Goal: Find specific page/section

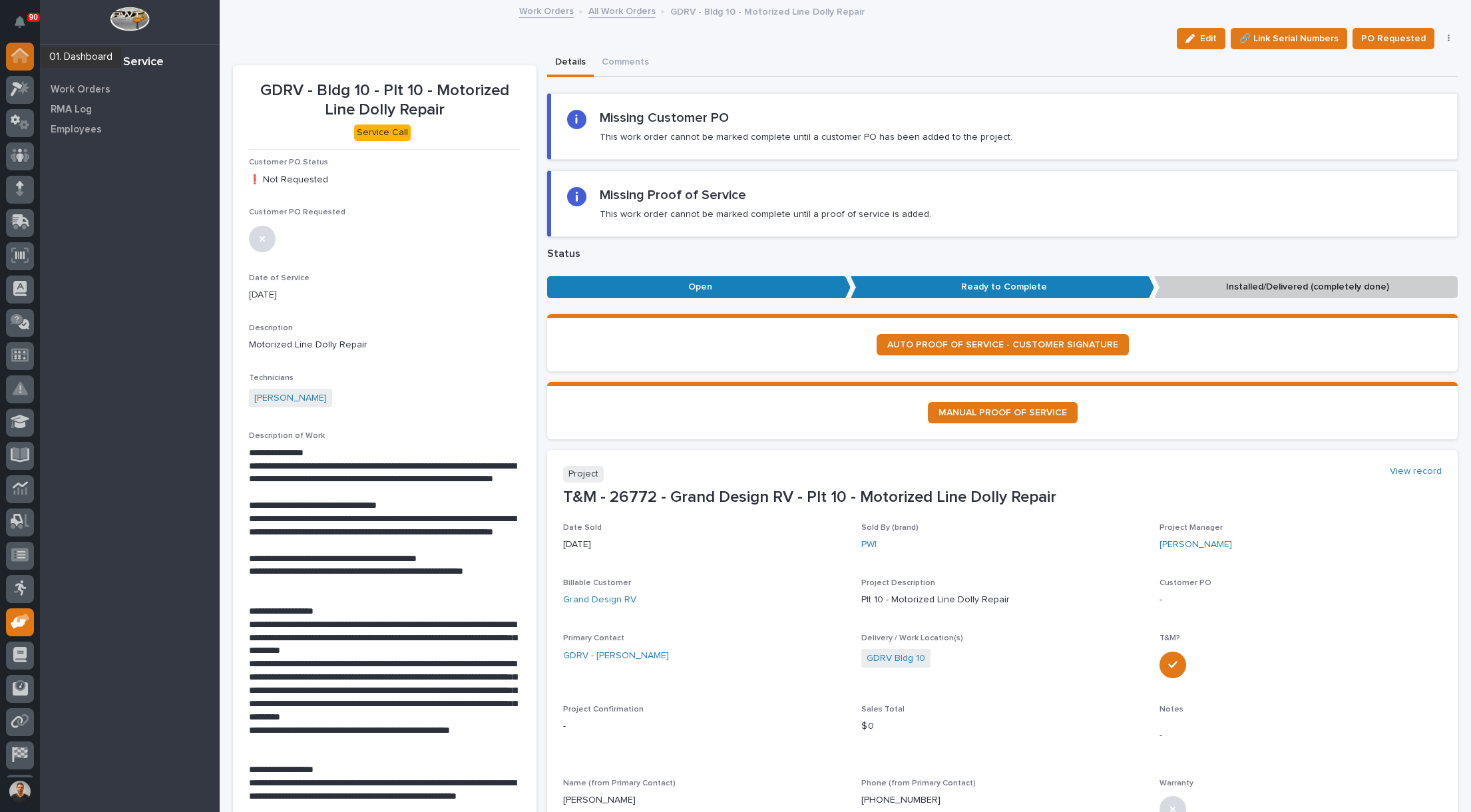
click at [16, 62] on icon at bounding box center [20, 57] width 14 height 14
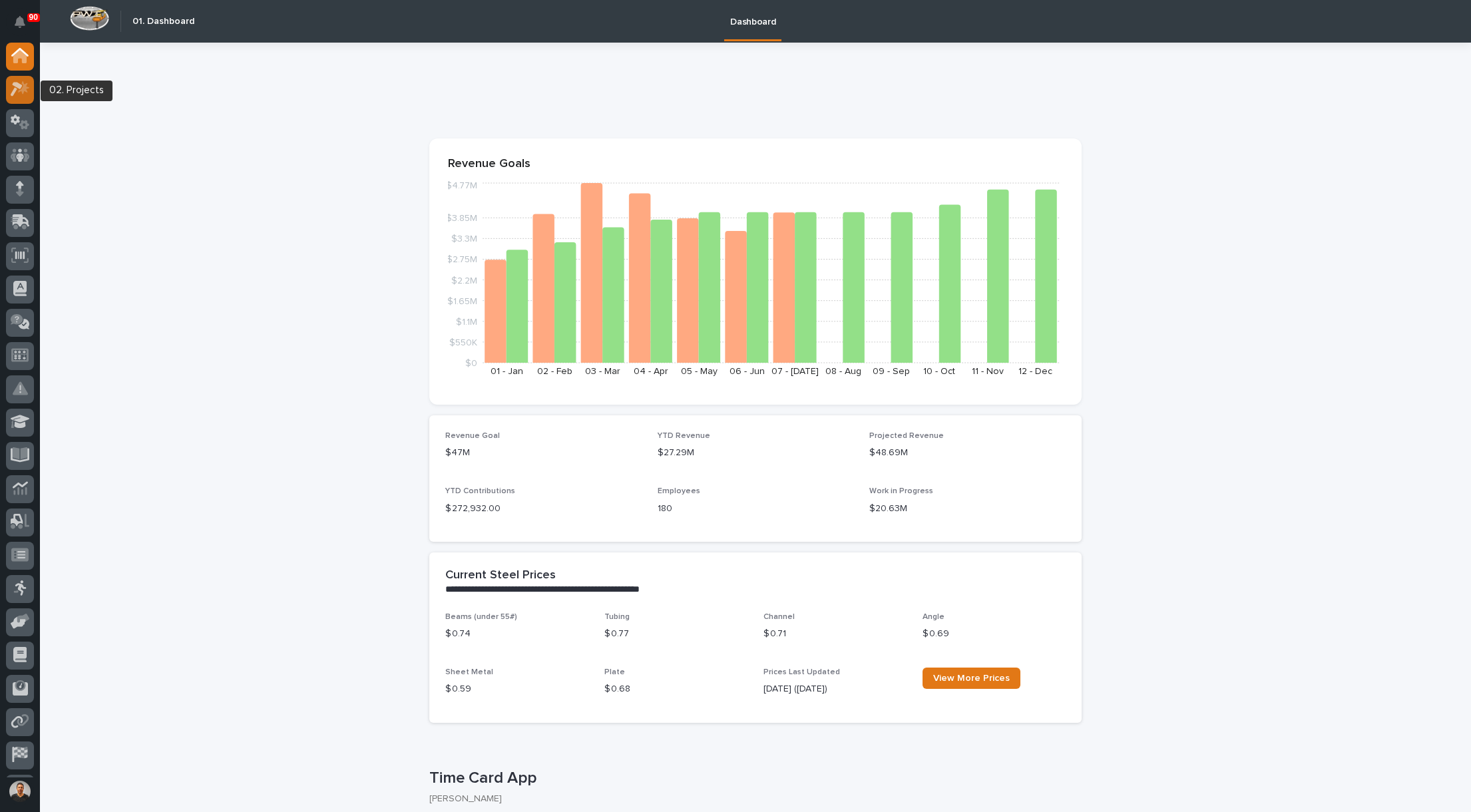
click at [9, 91] on div at bounding box center [19, 90] width 28 height 28
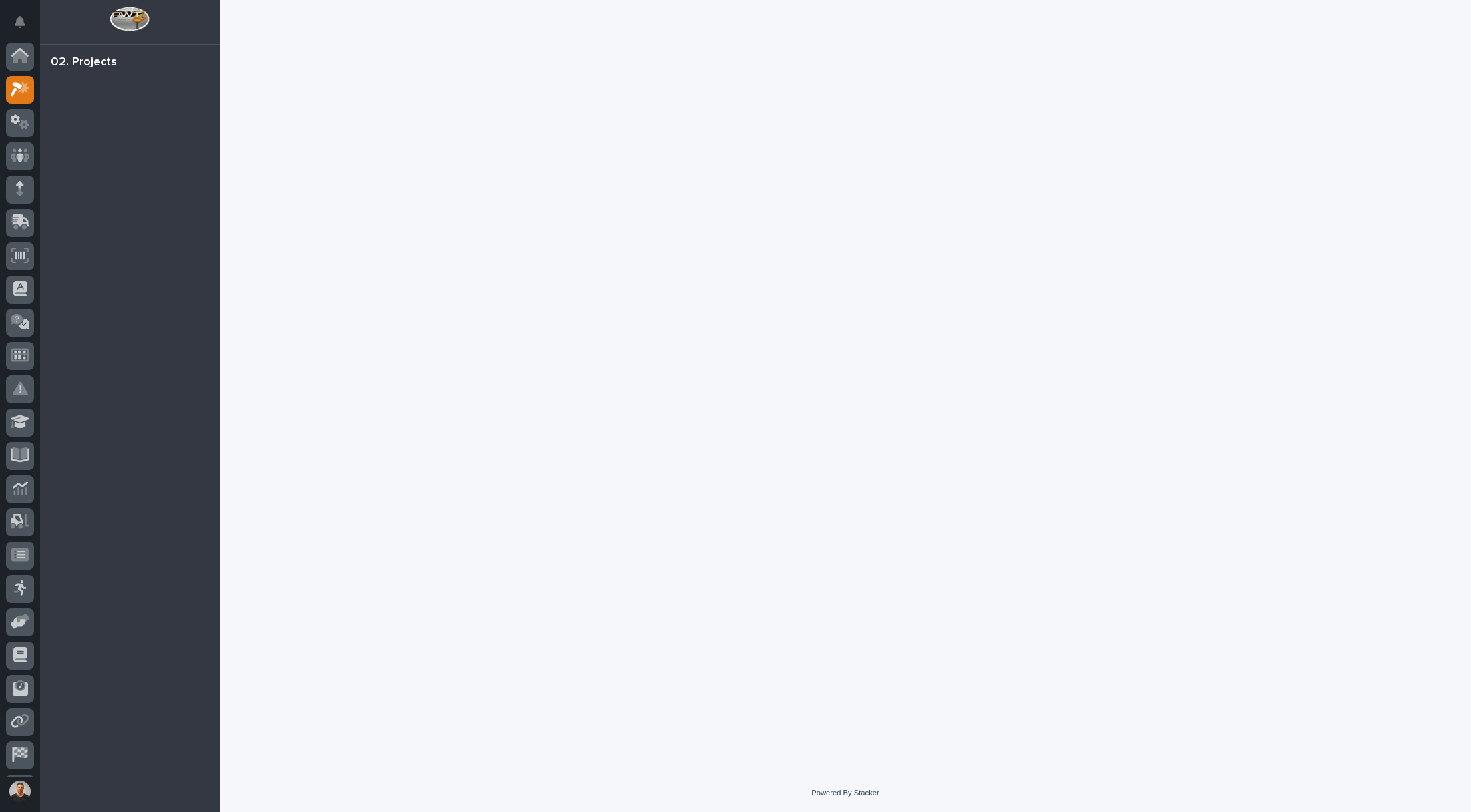
scroll to position [31, 0]
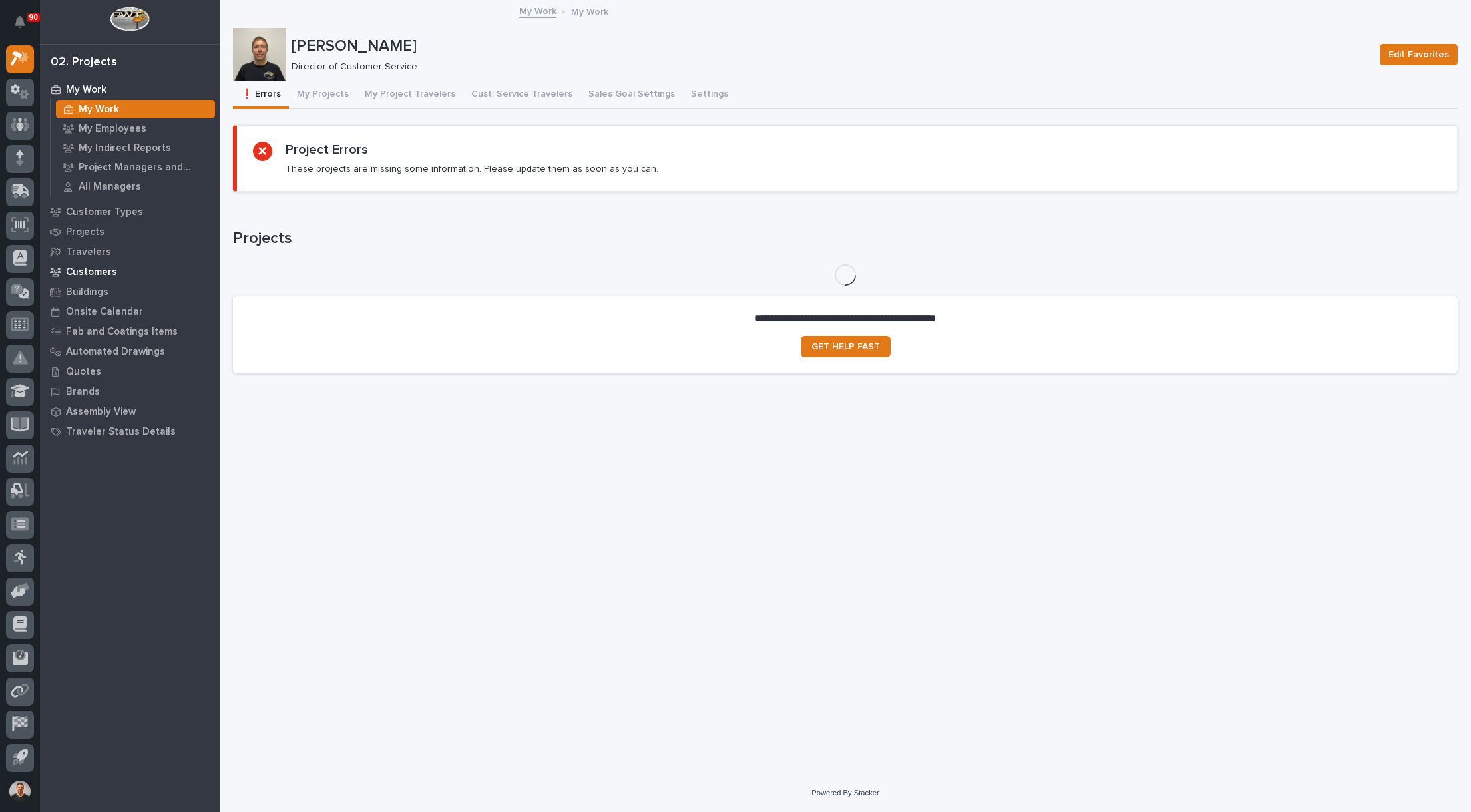
click at [101, 270] on p "Customers" at bounding box center [92, 272] width 52 height 12
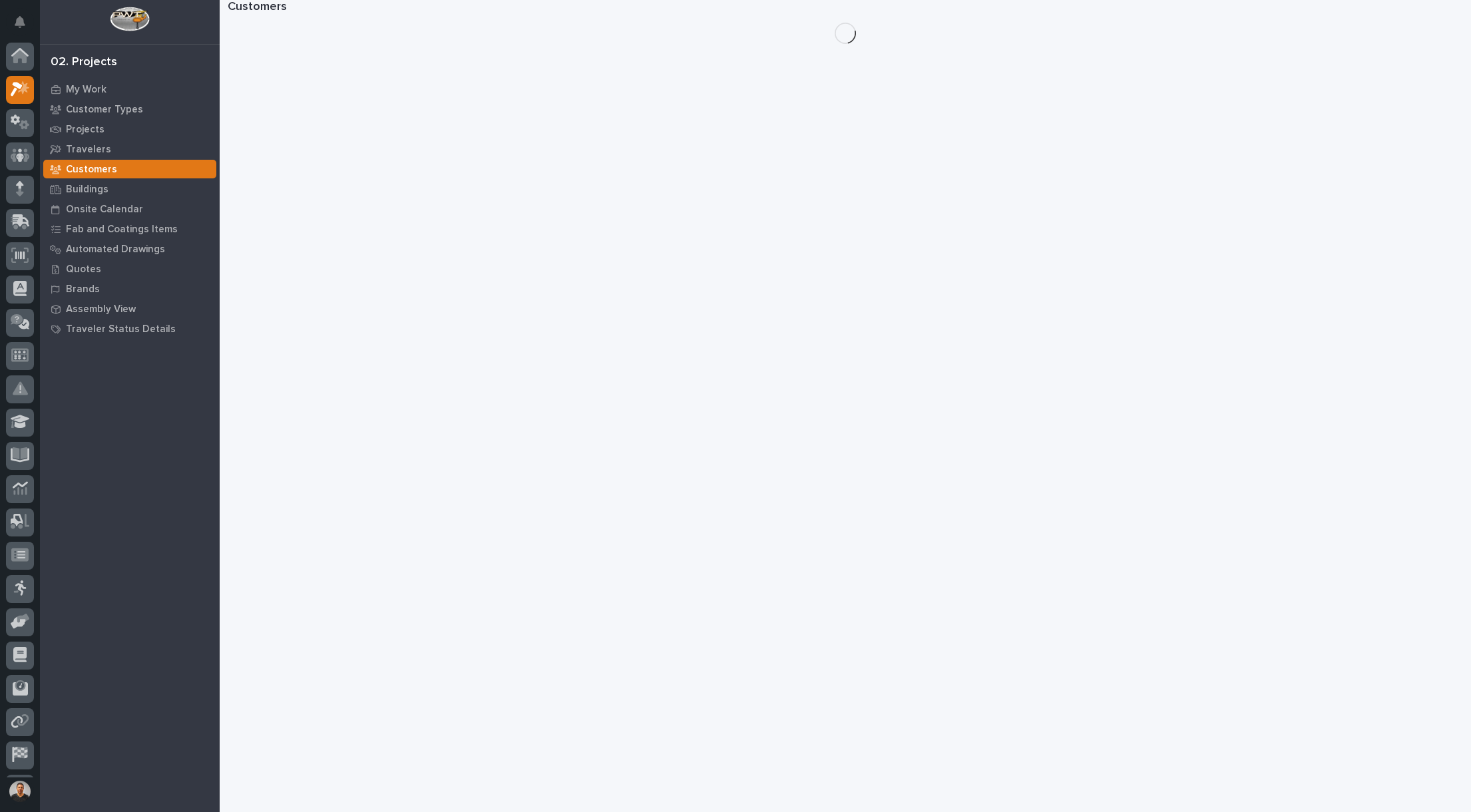
scroll to position [31, 0]
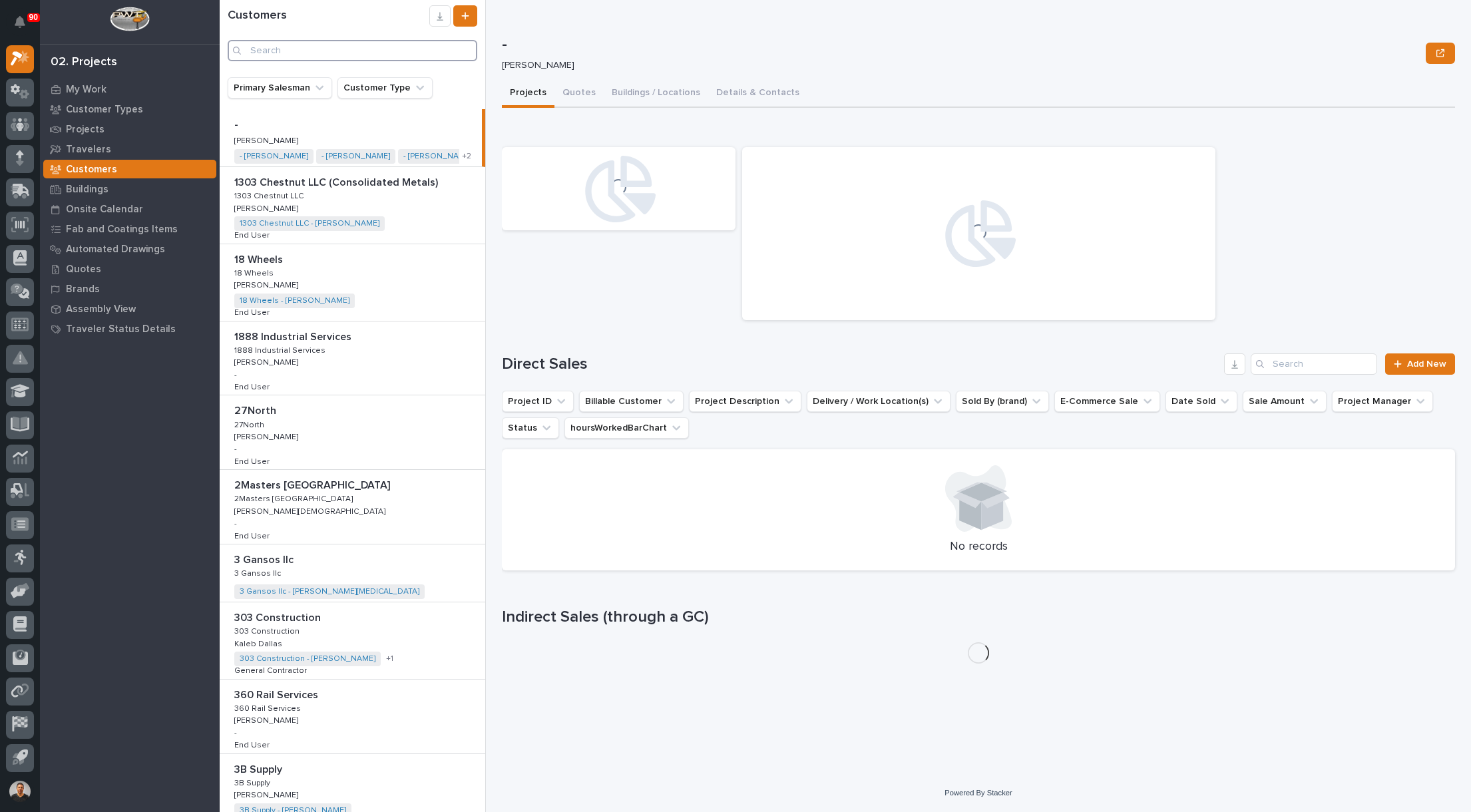
click at [290, 48] on input "Search" at bounding box center [352, 51] width 249 height 21
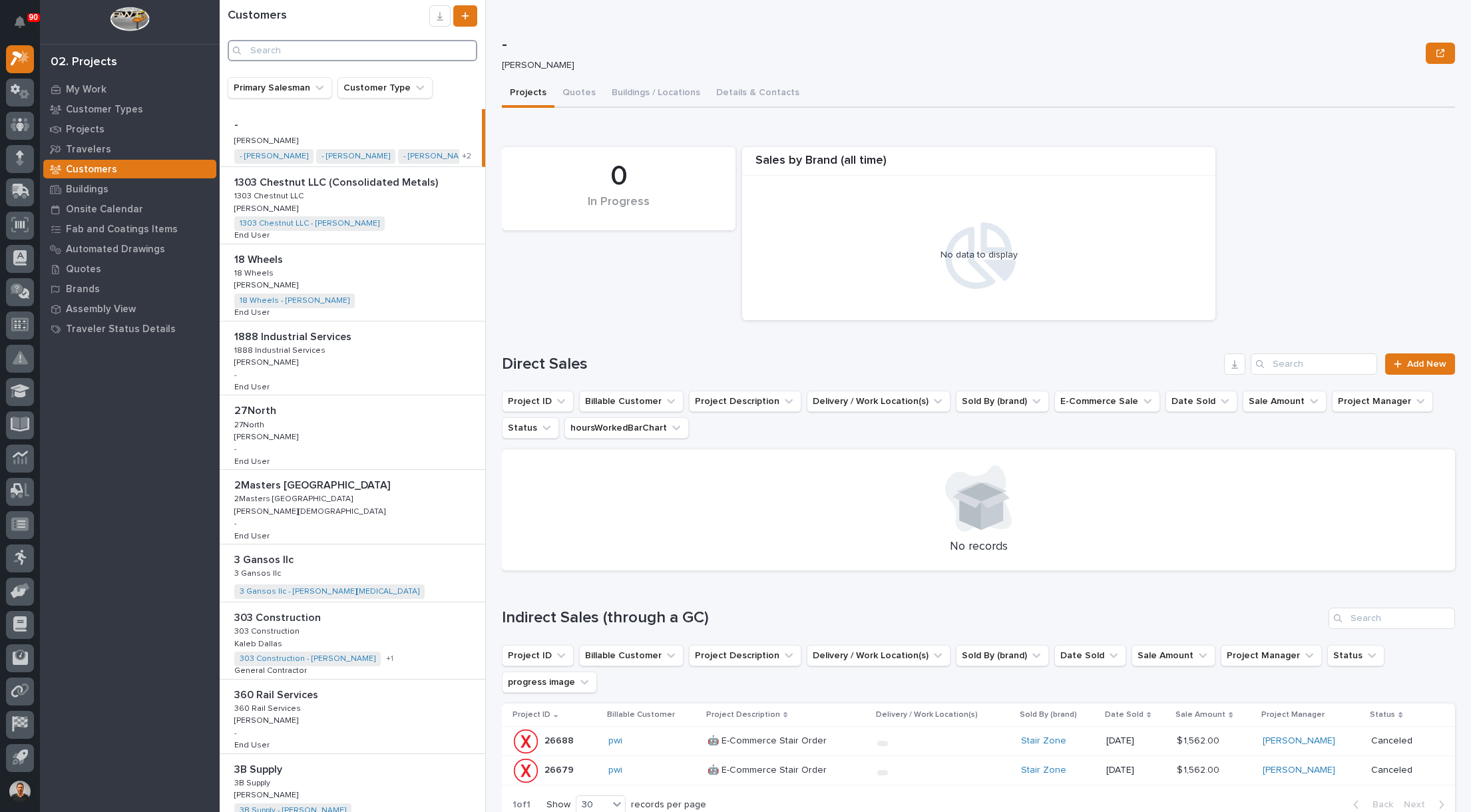
click at [349, 47] on input "Search" at bounding box center [352, 51] width 249 height 21
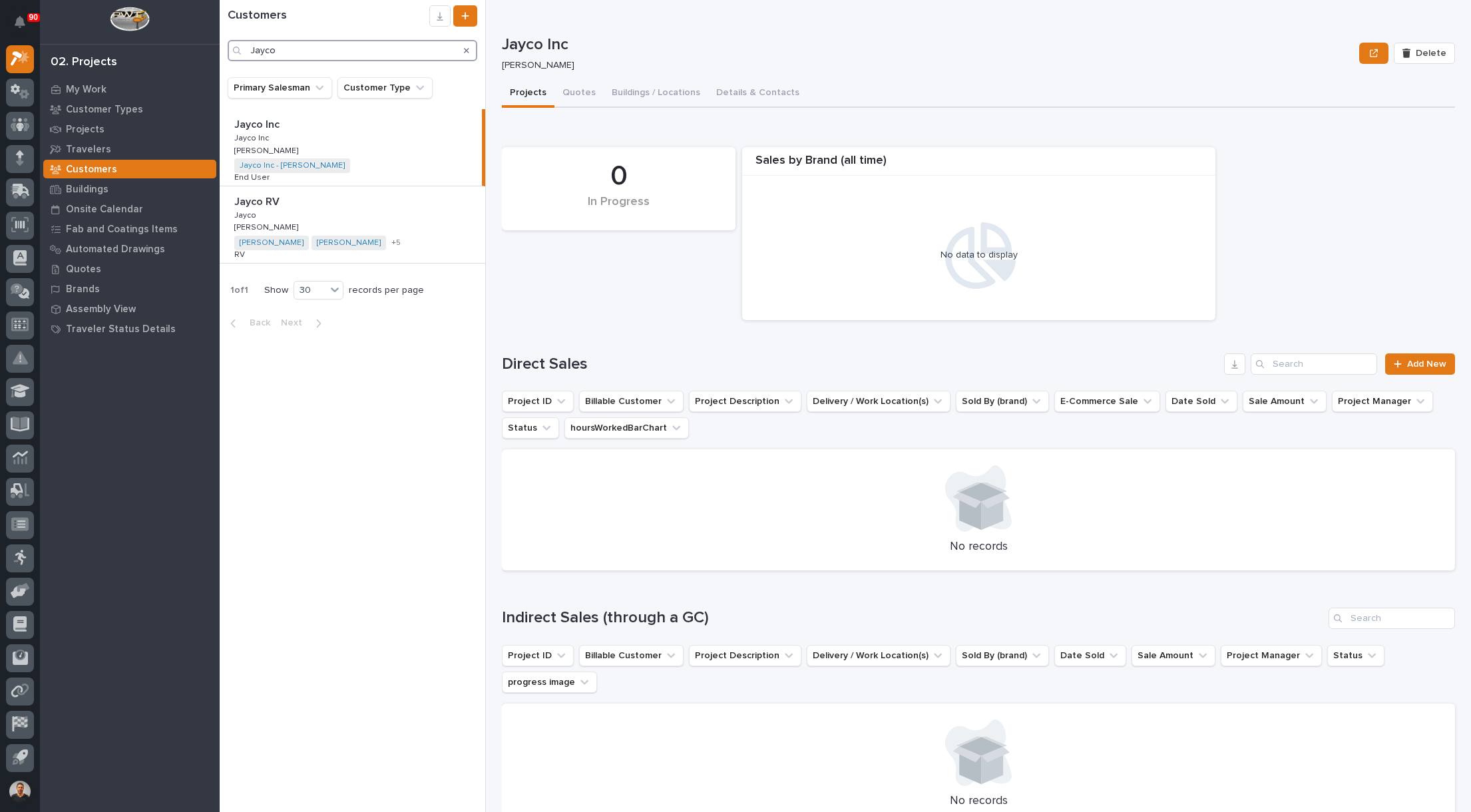
type input "Jayco"
click at [259, 203] on p "Jayco RV" at bounding box center [258, 200] width 48 height 15
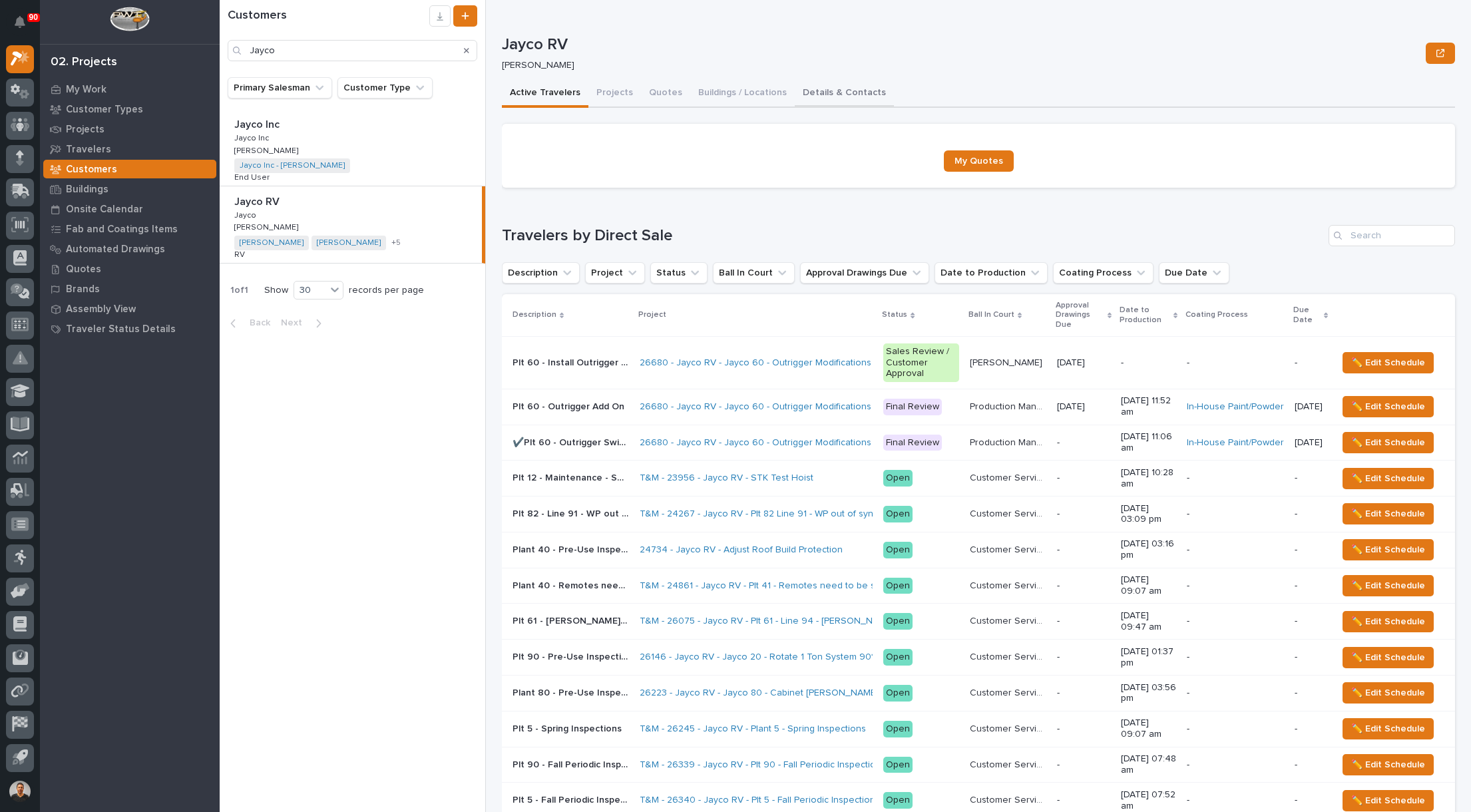
click at [809, 93] on button "Details & Contacts" at bounding box center [844, 94] width 99 height 28
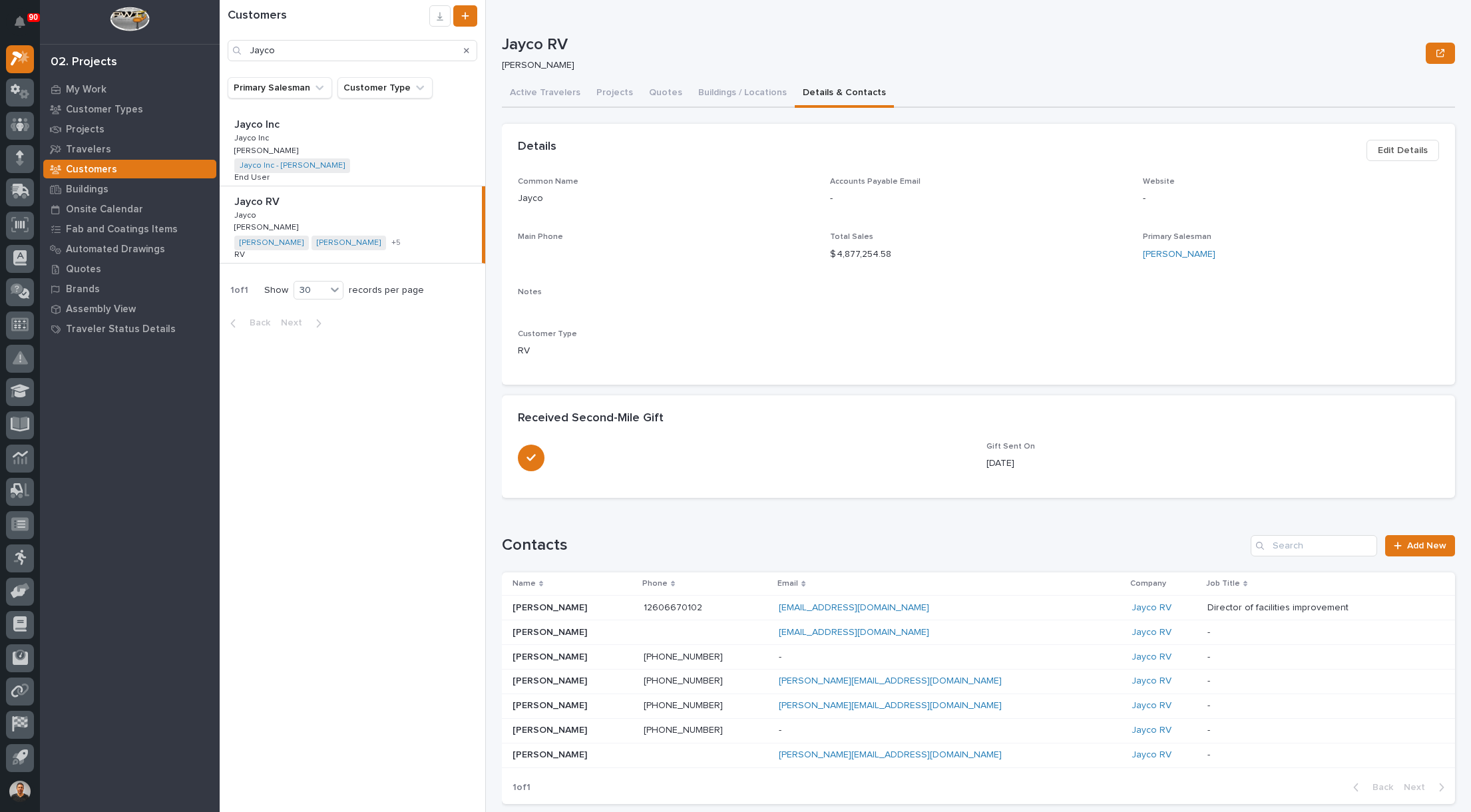
scroll to position [67, 0]
